Goal: Information Seeking & Learning: Learn about a topic

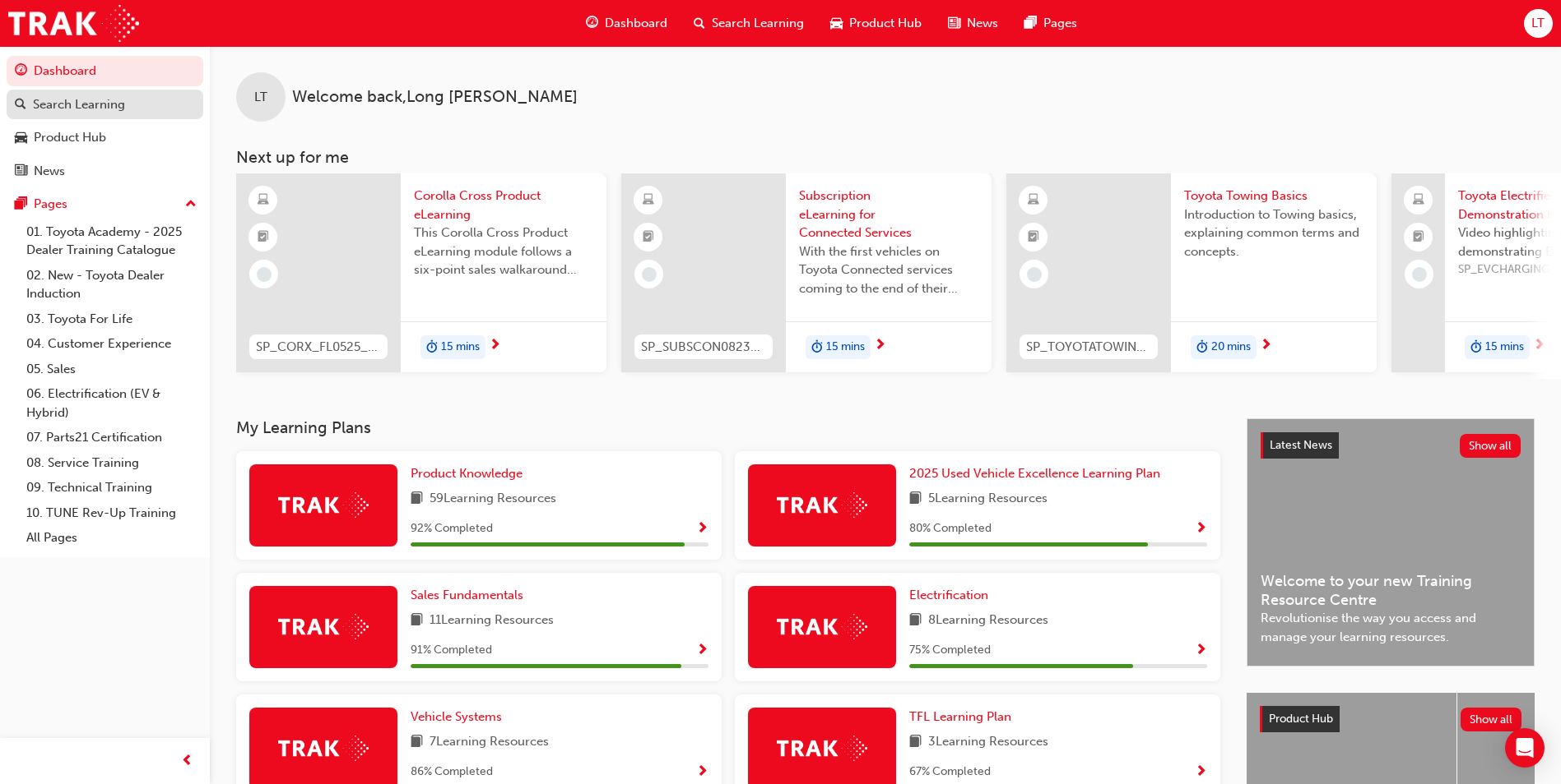
click at [83, 106] on div "Search Learning" at bounding box center [78, 104] width 92 height 18
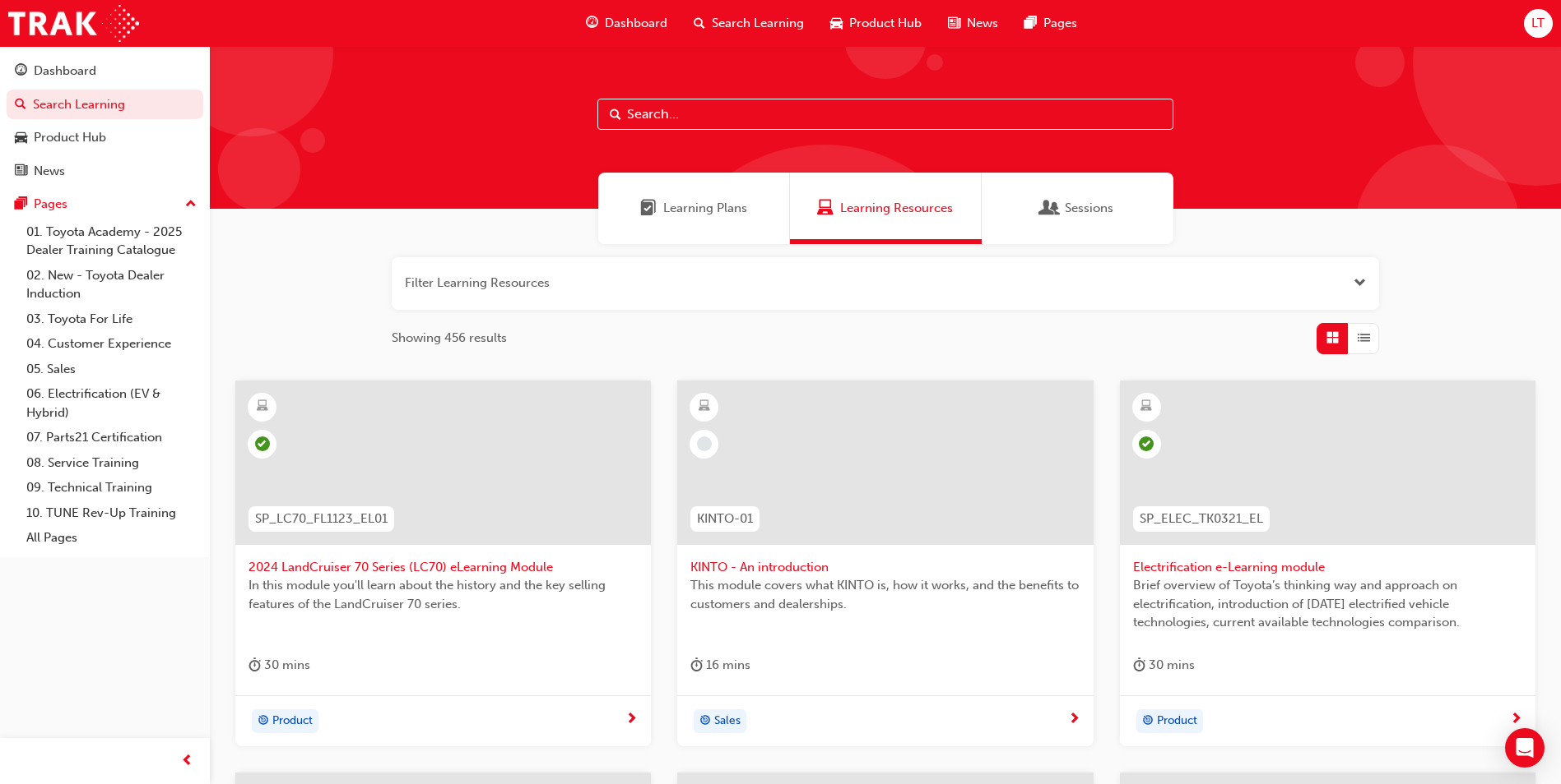
click at [511, 273] on button "button" at bounding box center [885, 283] width 987 height 53
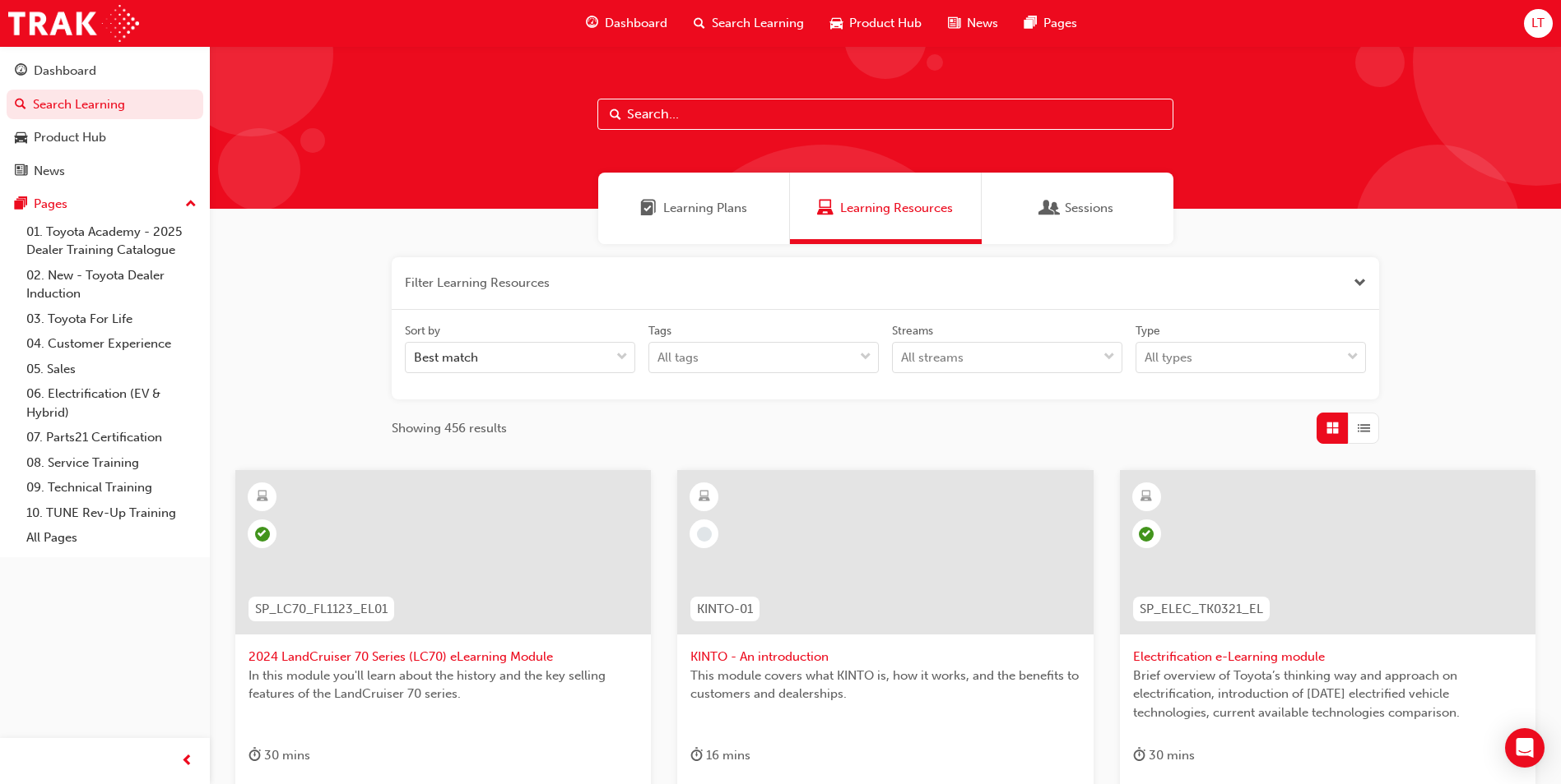
drag, startPoint x: 462, startPoint y: 285, endPoint x: 369, endPoint y: 257, distance: 97.1
click at [672, 114] on input "text" at bounding box center [885, 114] width 576 height 32
paste input "OWAF' Pathway to Purchase - Introduction to the Training Program"
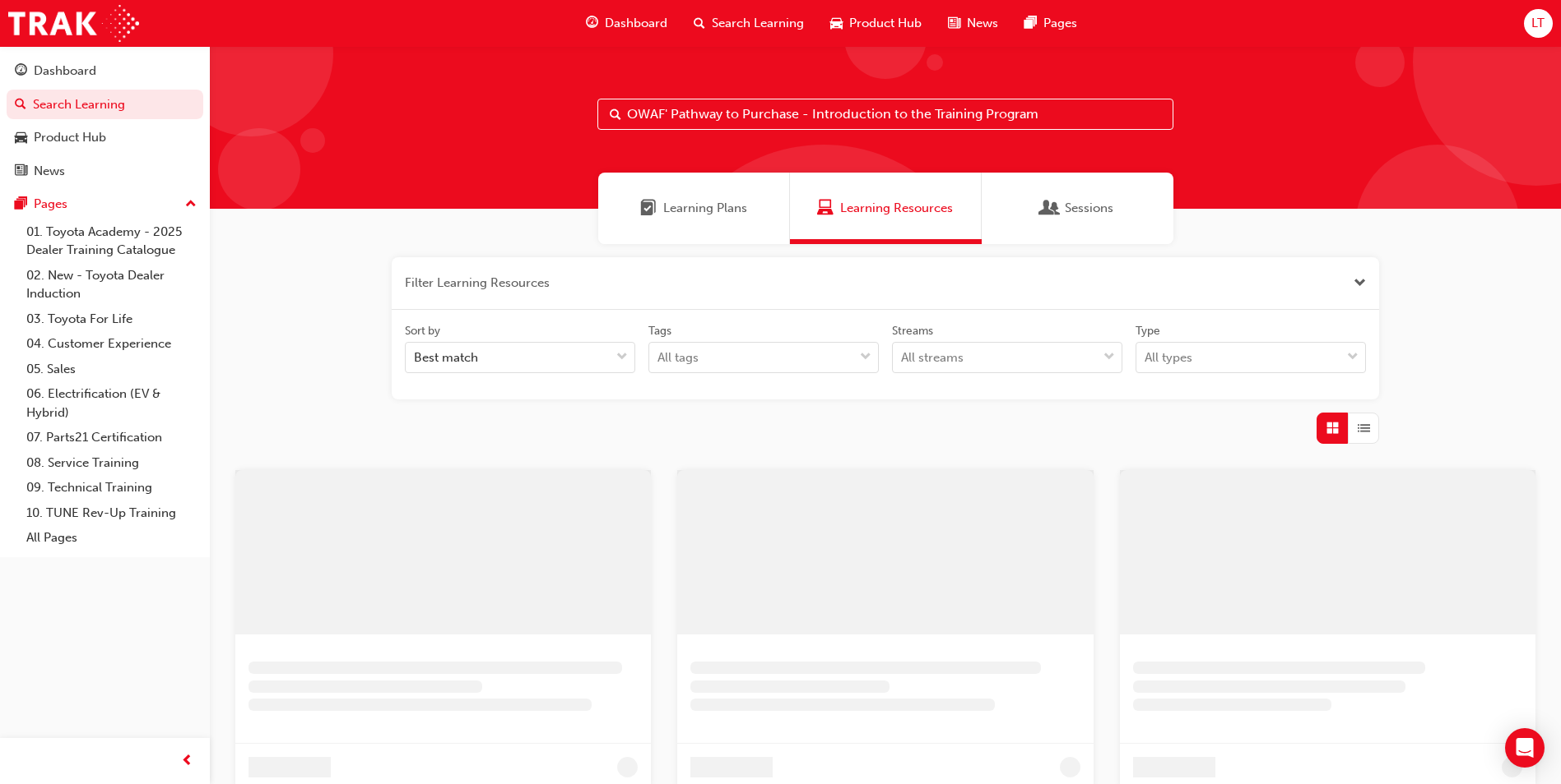
type input "OWAF' Pathway to Purchase - Introduction to the Training Program"
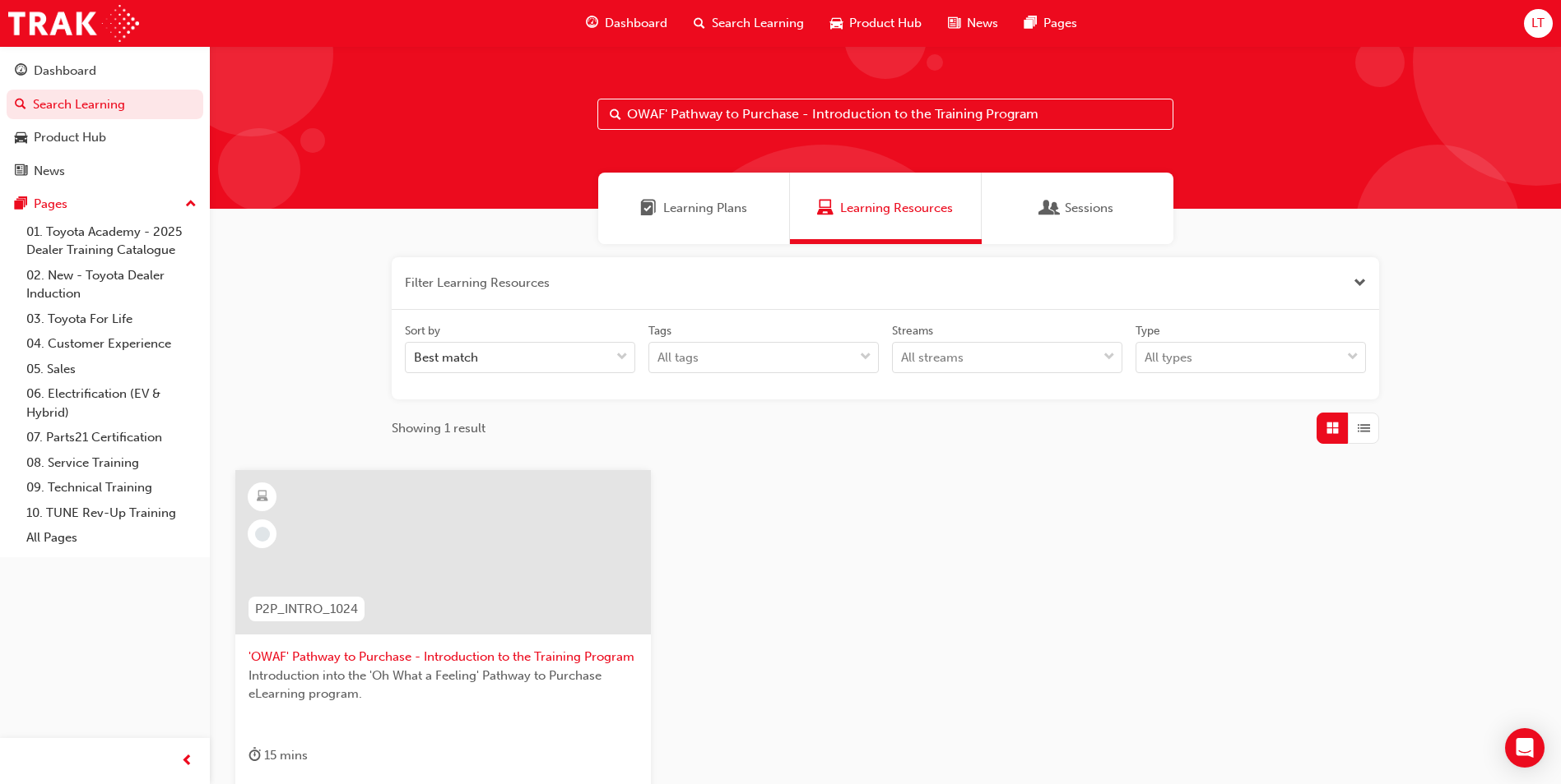
click at [459, 656] on span "'OWAF' Pathway to Purchase - Introduction to the Training Program" at bounding box center [443, 656] width 389 height 18
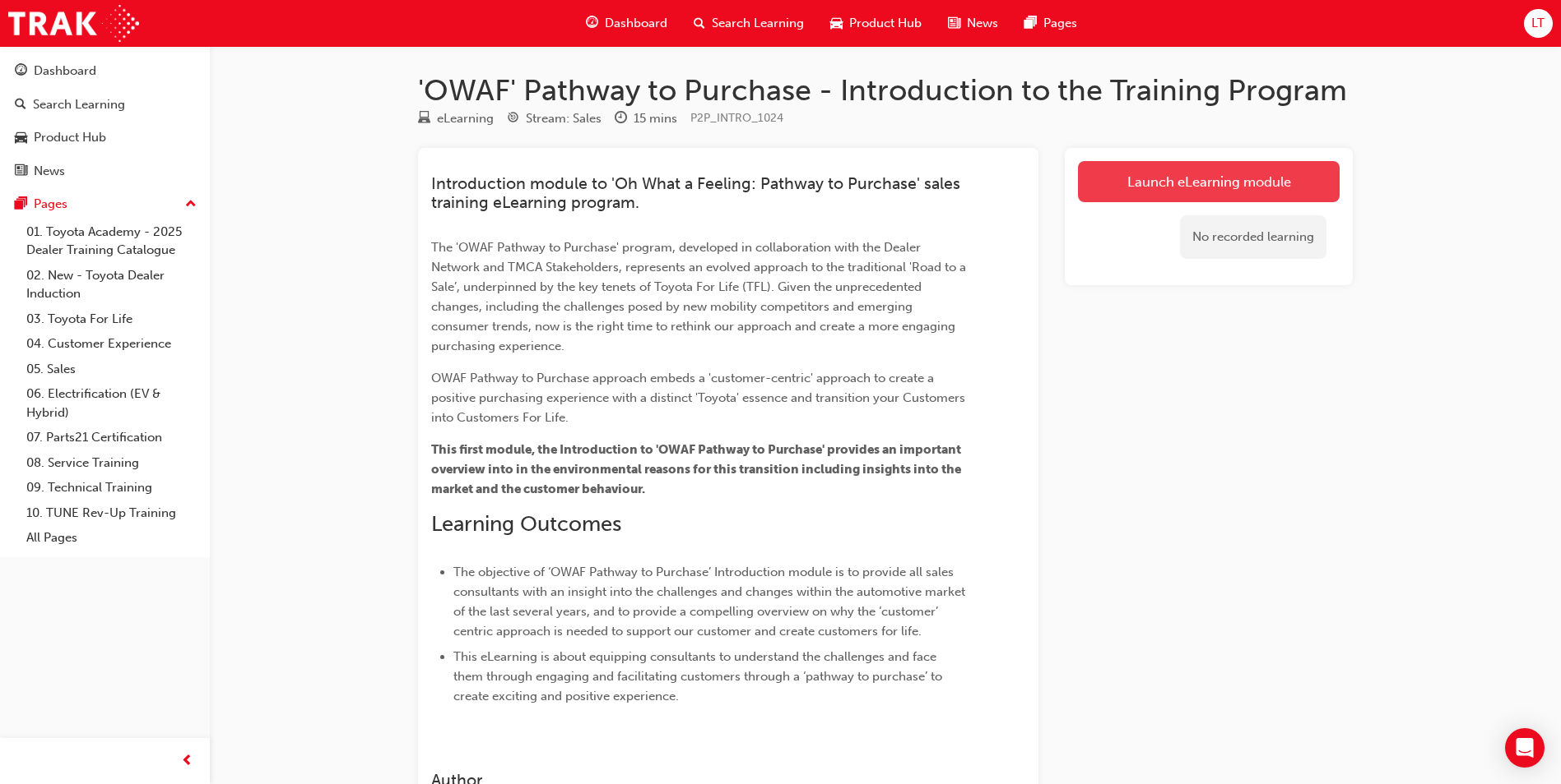
click at [1160, 182] on link "Launch eLearning module" at bounding box center [1208, 181] width 261 height 41
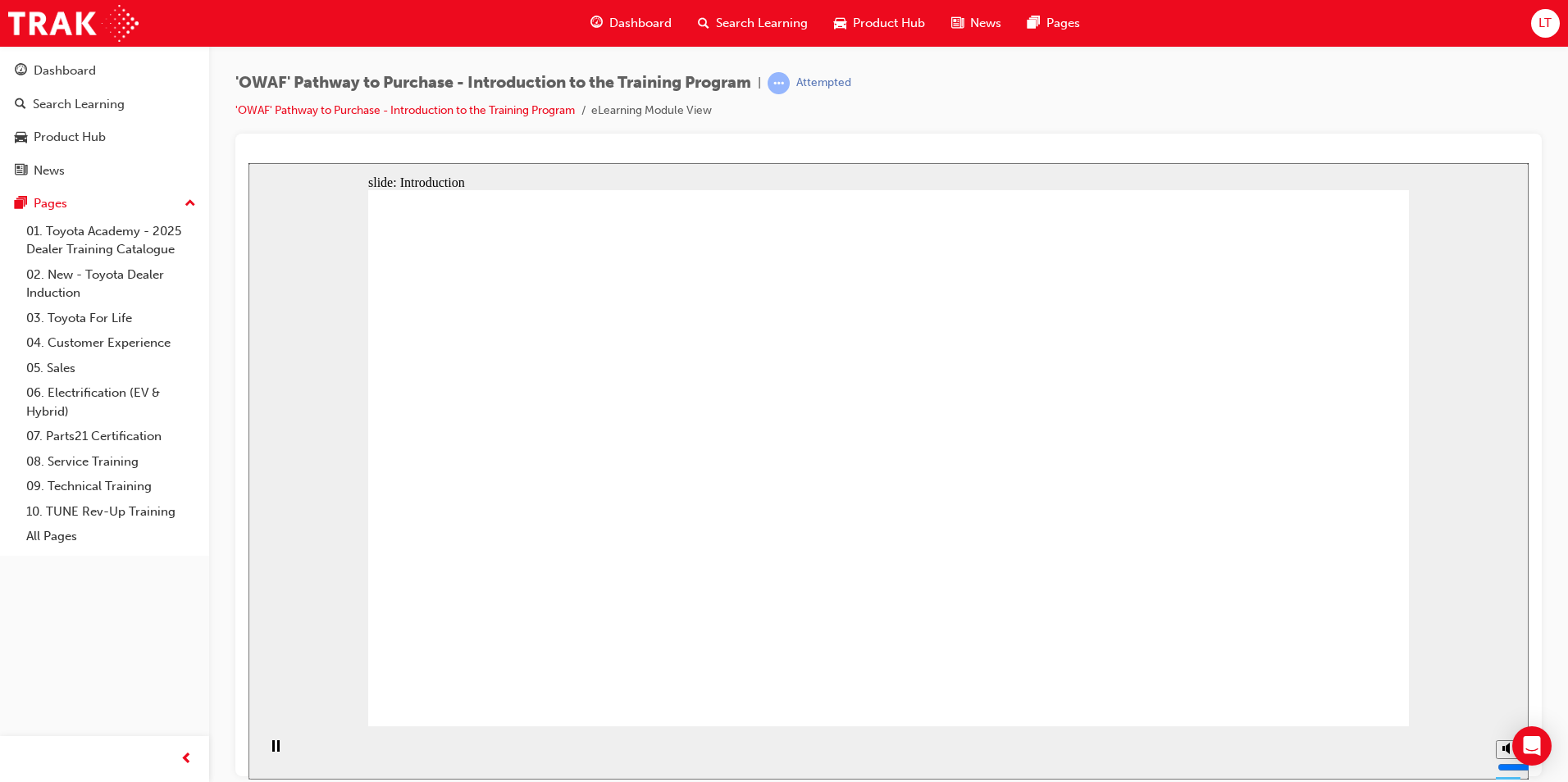
drag, startPoint x: 738, startPoint y: 306, endPoint x: 762, endPoint y: 330, distance: 33.9
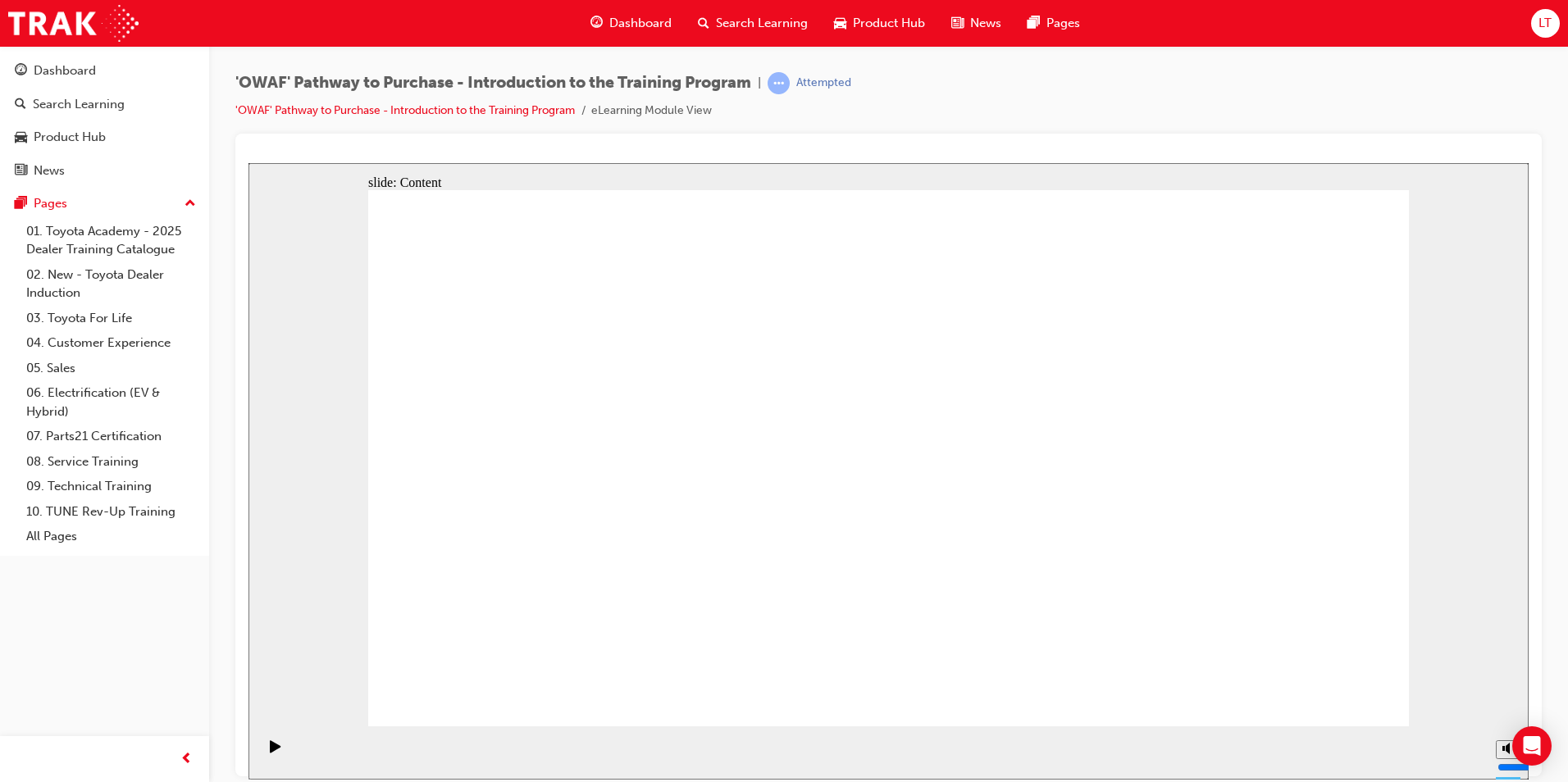
drag, startPoint x: 569, startPoint y: 512, endPoint x: 1321, endPoint y: 690, distance: 772.8
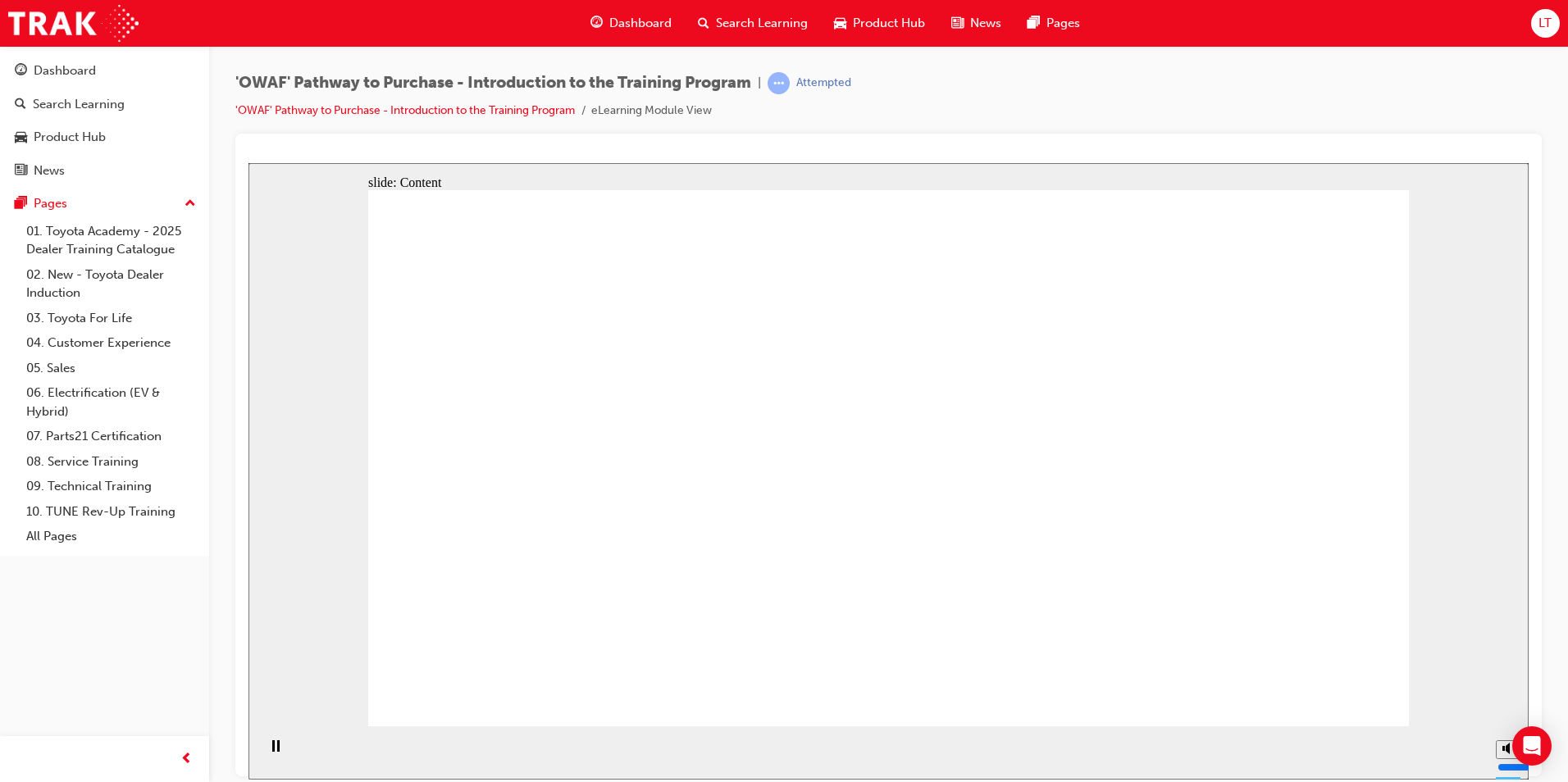
drag, startPoint x: 930, startPoint y: 467, endPoint x: 935, endPoint y: 482, distance: 15.8
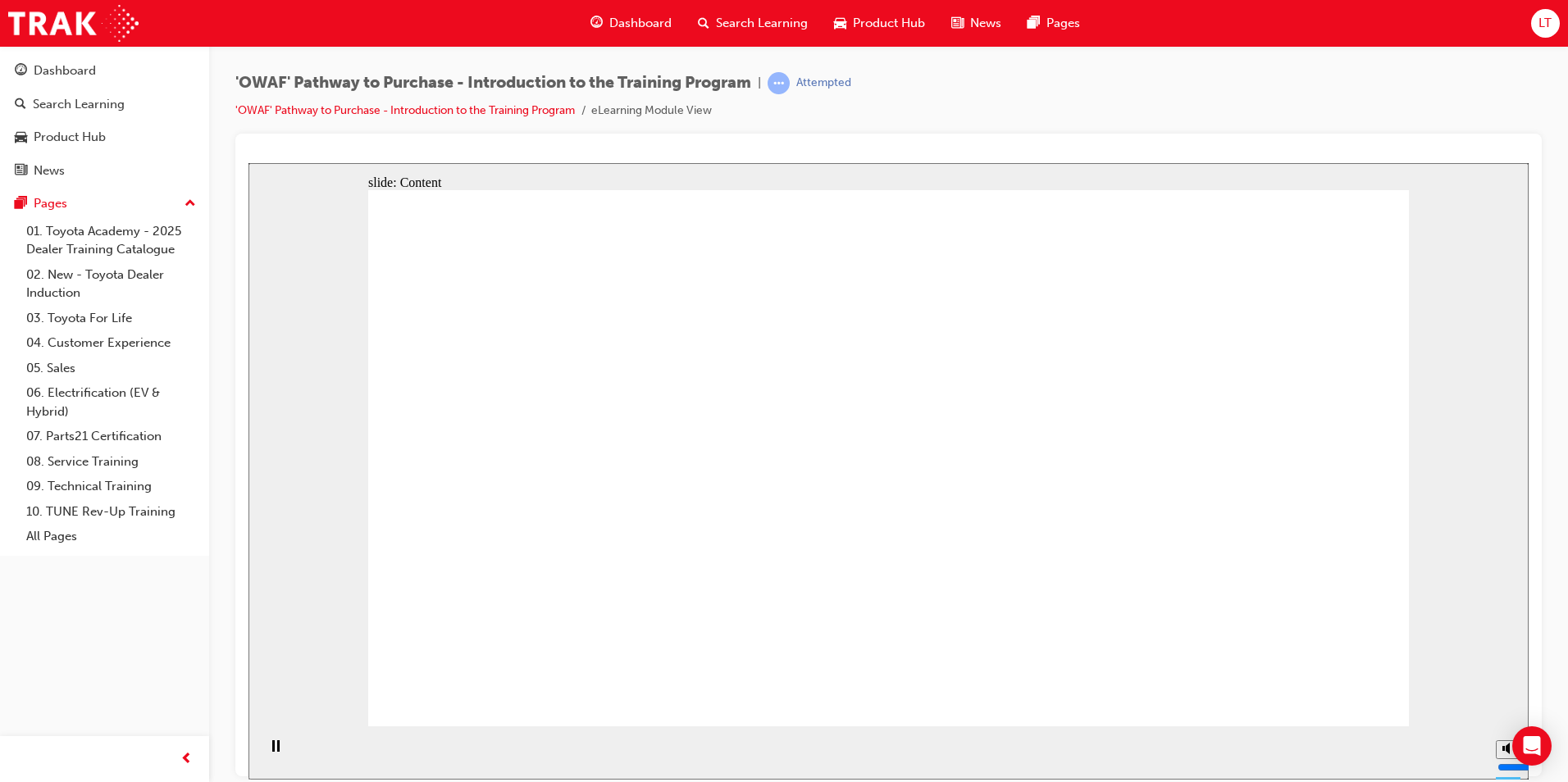
drag, startPoint x: 770, startPoint y: 444, endPoint x: 791, endPoint y: 451, distance: 22.1
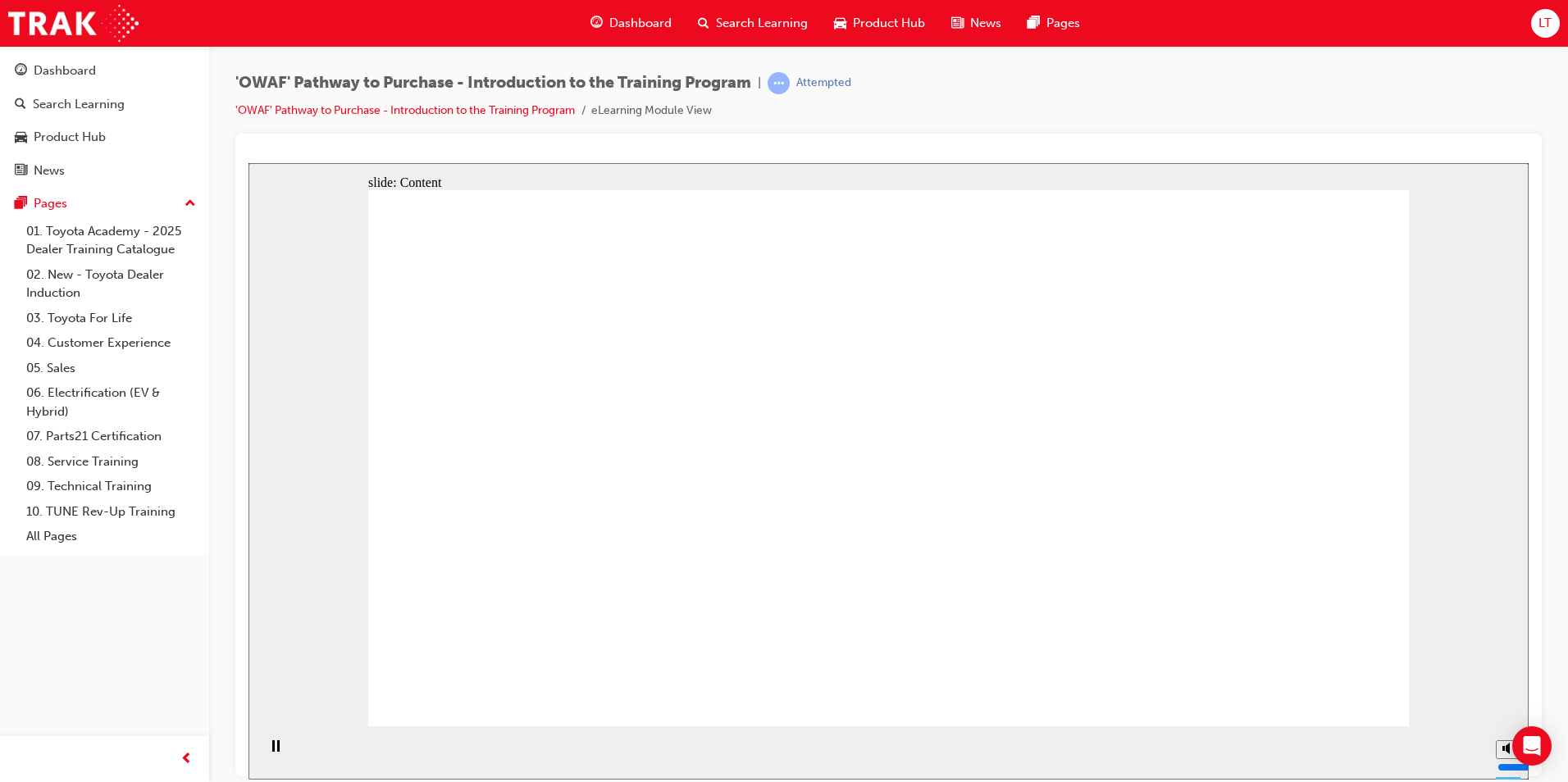
drag, startPoint x: 736, startPoint y: 471, endPoint x: 746, endPoint y: 469, distance: 10.2
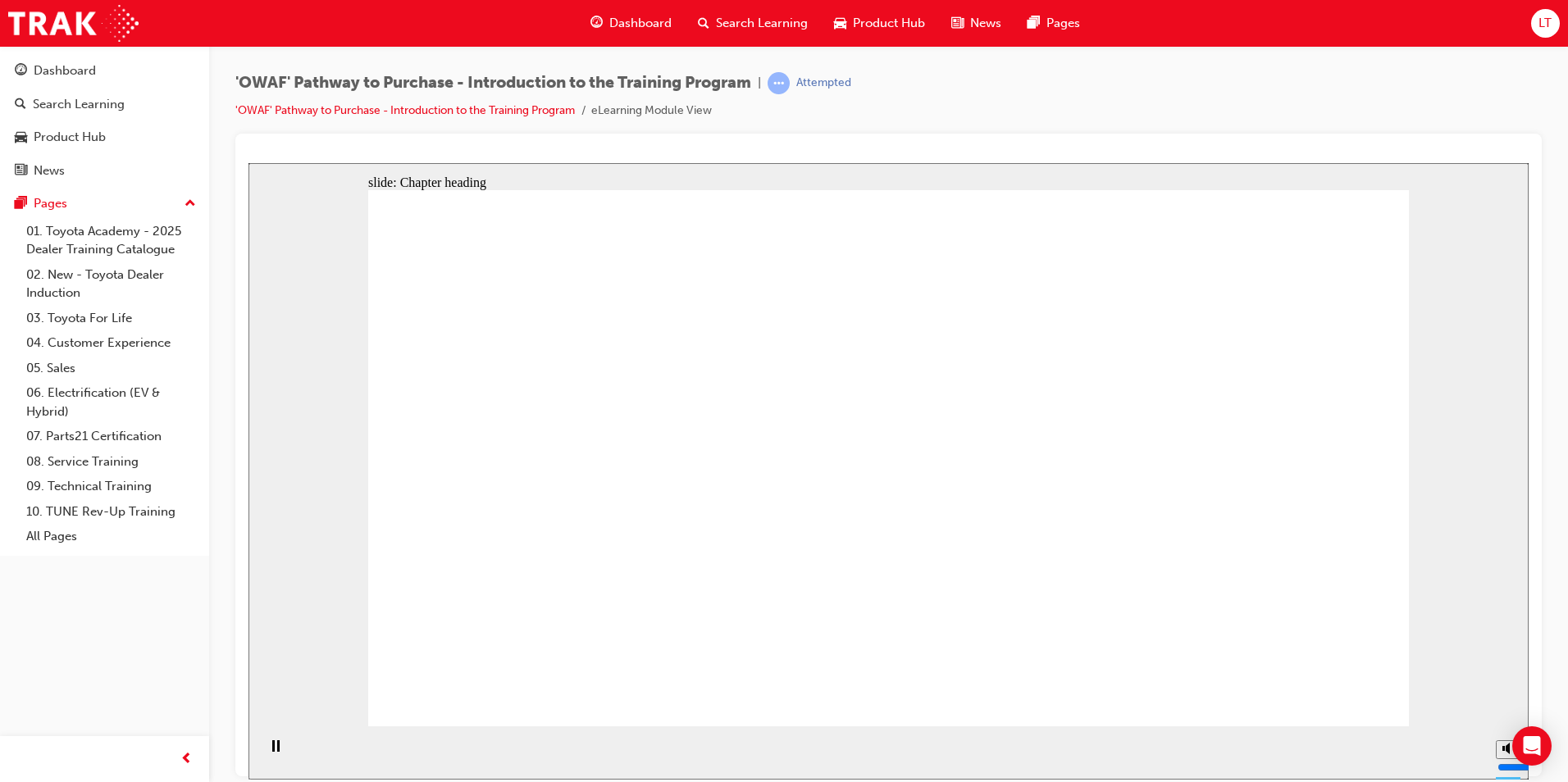
drag, startPoint x: 1338, startPoint y: 703, endPoint x: 1328, endPoint y: 699, distance: 10.8
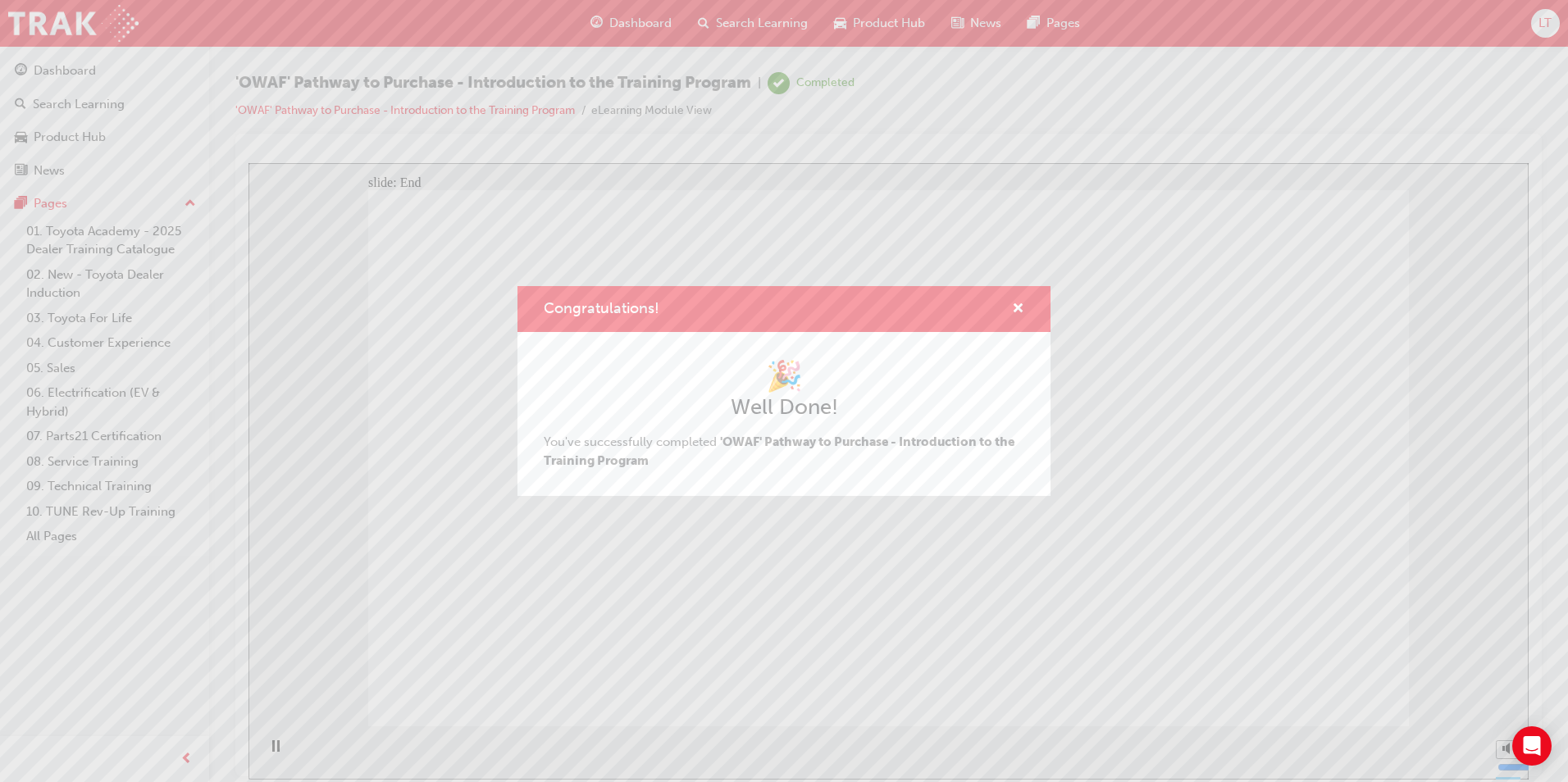
click at [591, 686] on div "Congratulations! 🎉 Well Done! You've successfully completed 'OWAF' Pathway to P…" at bounding box center [784, 391] width 1568 height 782
